Goal: Task Accomplishment & Management: Manage account settings

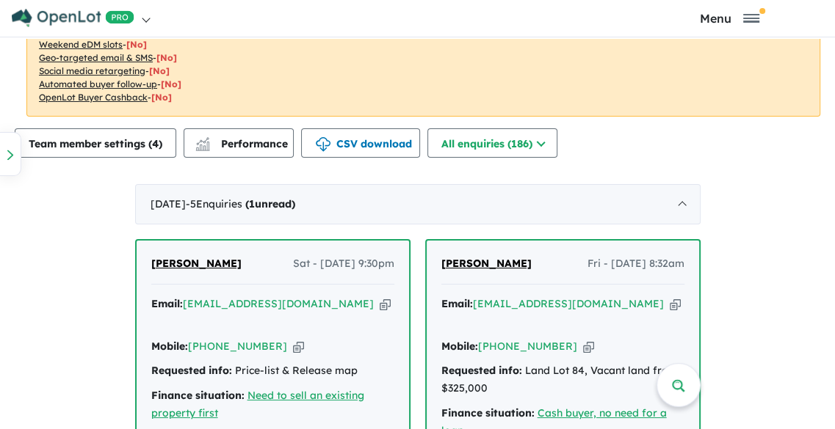
scroll to position [332, 0]
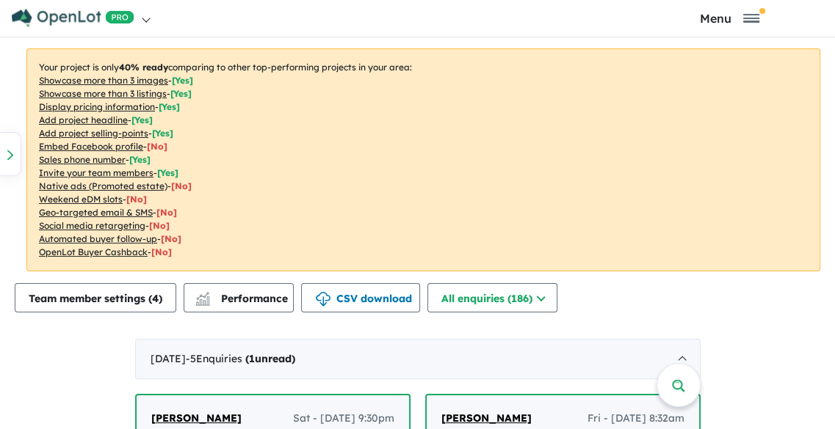
scroll to position [537, 0]
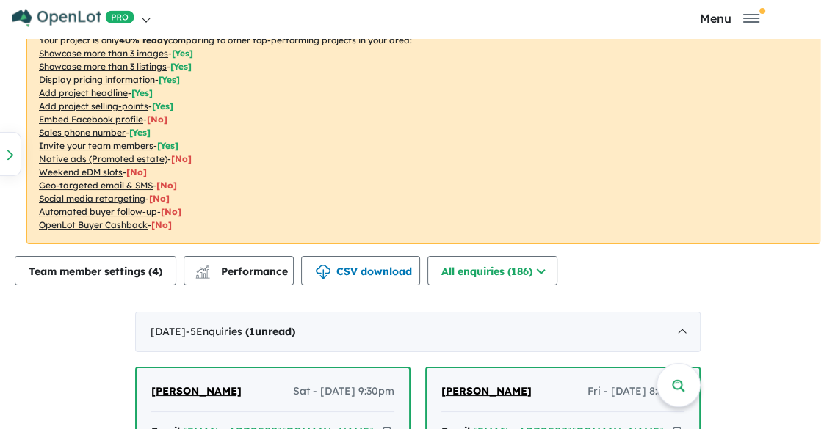
click at [391, 424] on icon "button" at bounding box center [384, 431] width 11 height 15
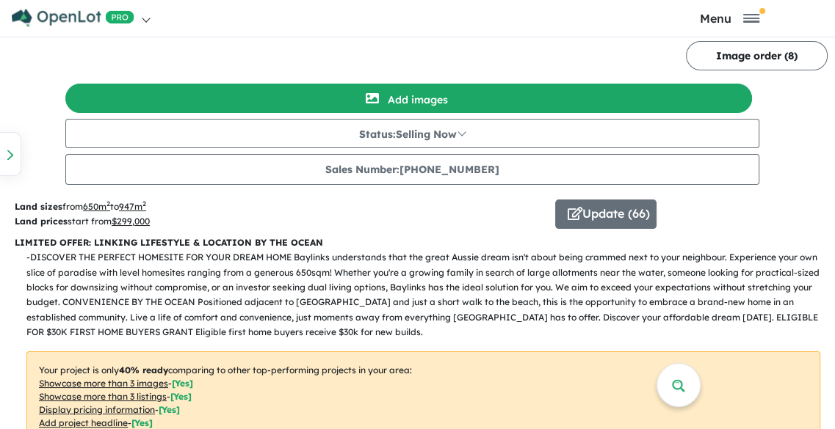
scroll to position [539, 0]
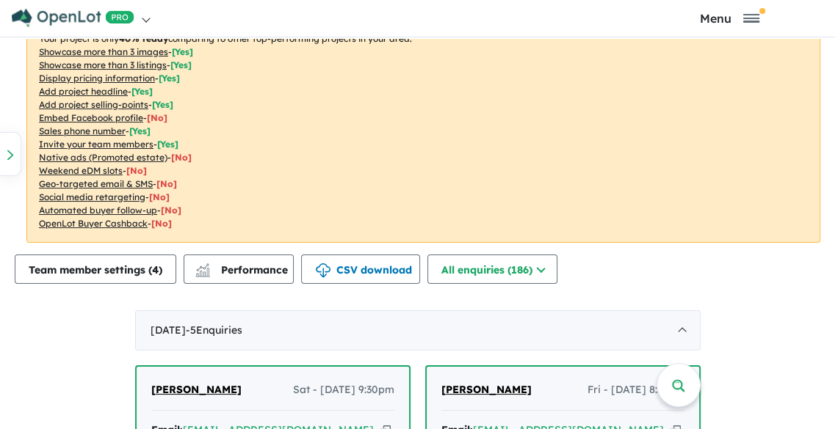
click at [391, 423] on icon "button" at bounding box center [384, 430] width 11 height 15
